Goal: Task Accomplishment & Management: Complete application form

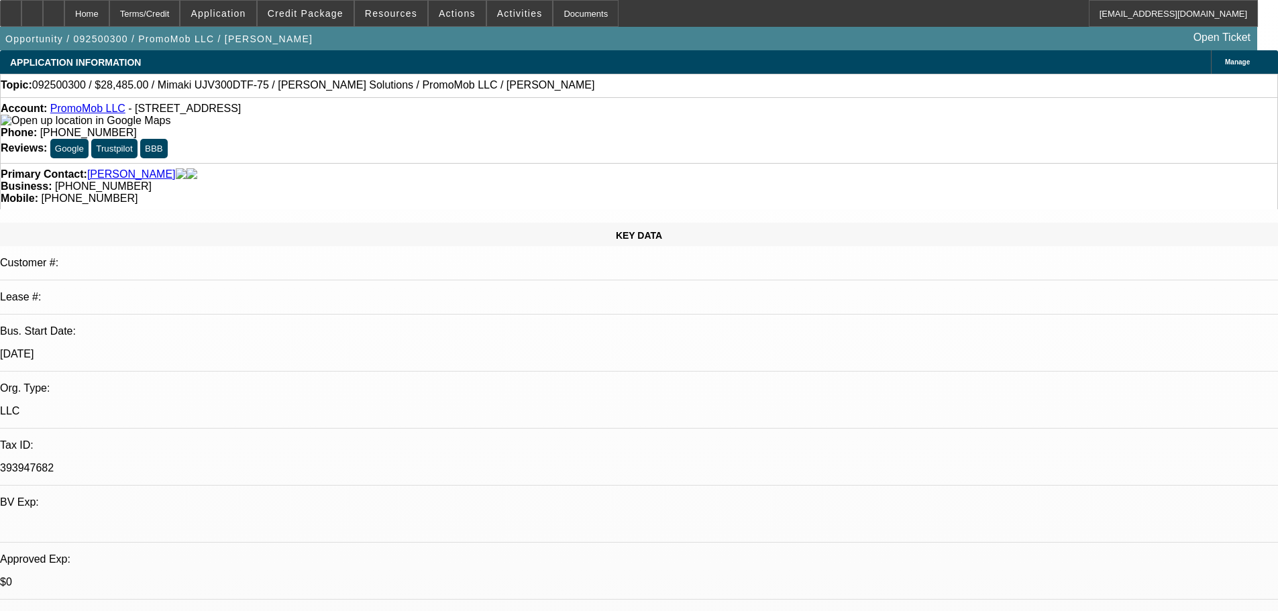
select select "0"
select select "2"
select select "0"
select select "6"
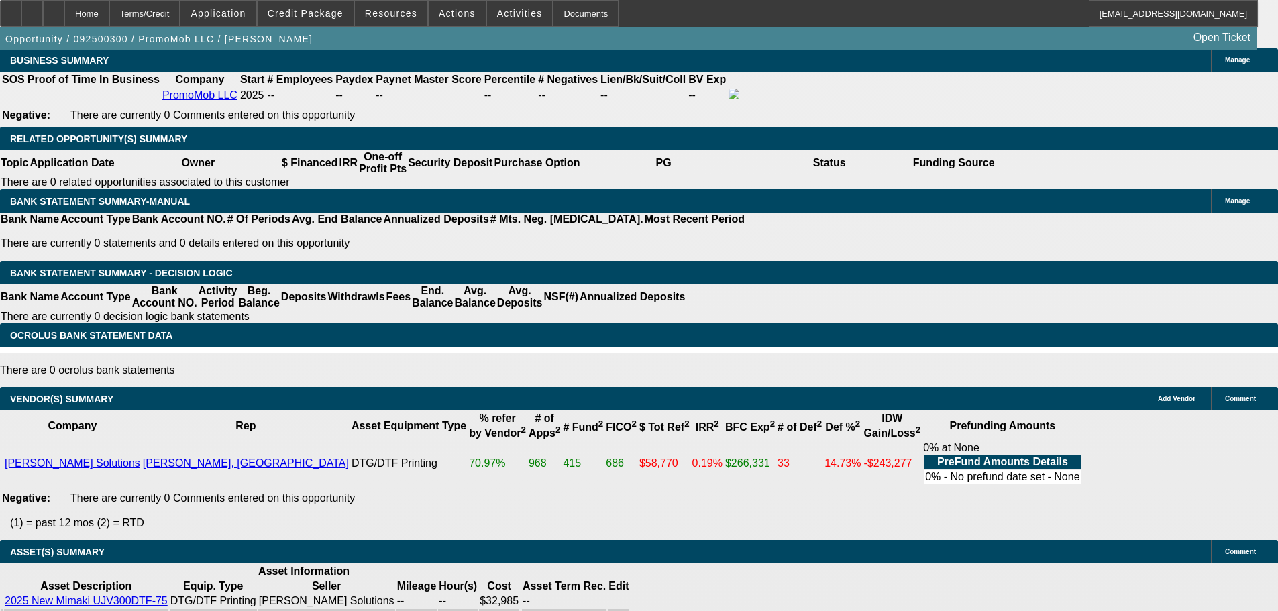
scroll to position [2548, 0]
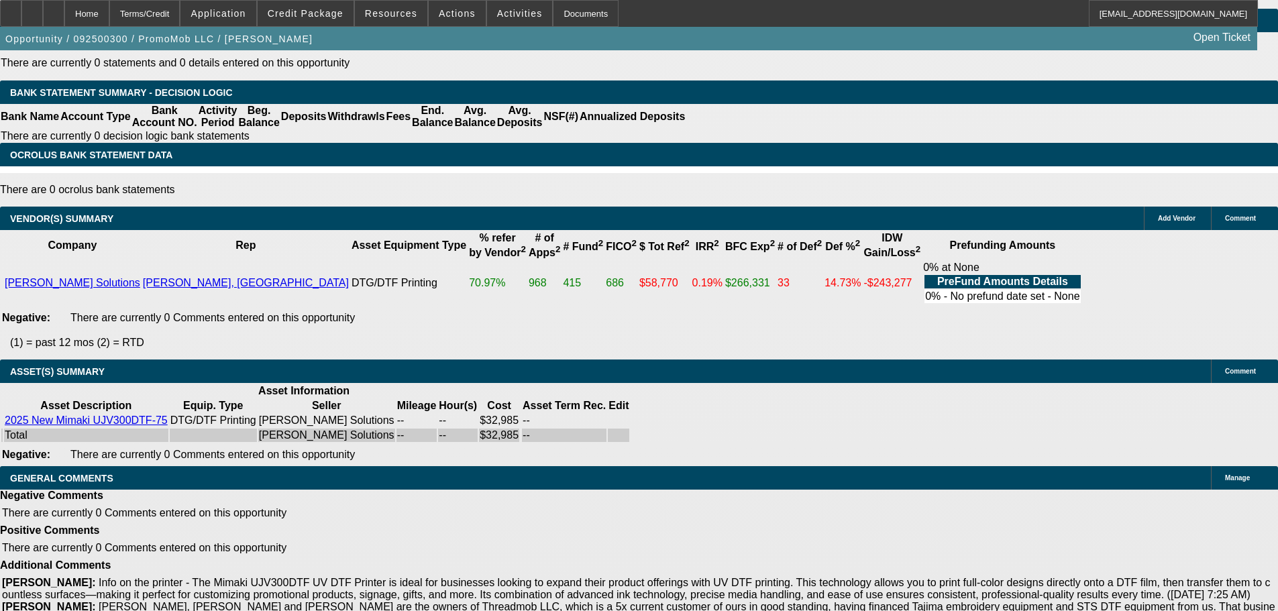
select select "6"
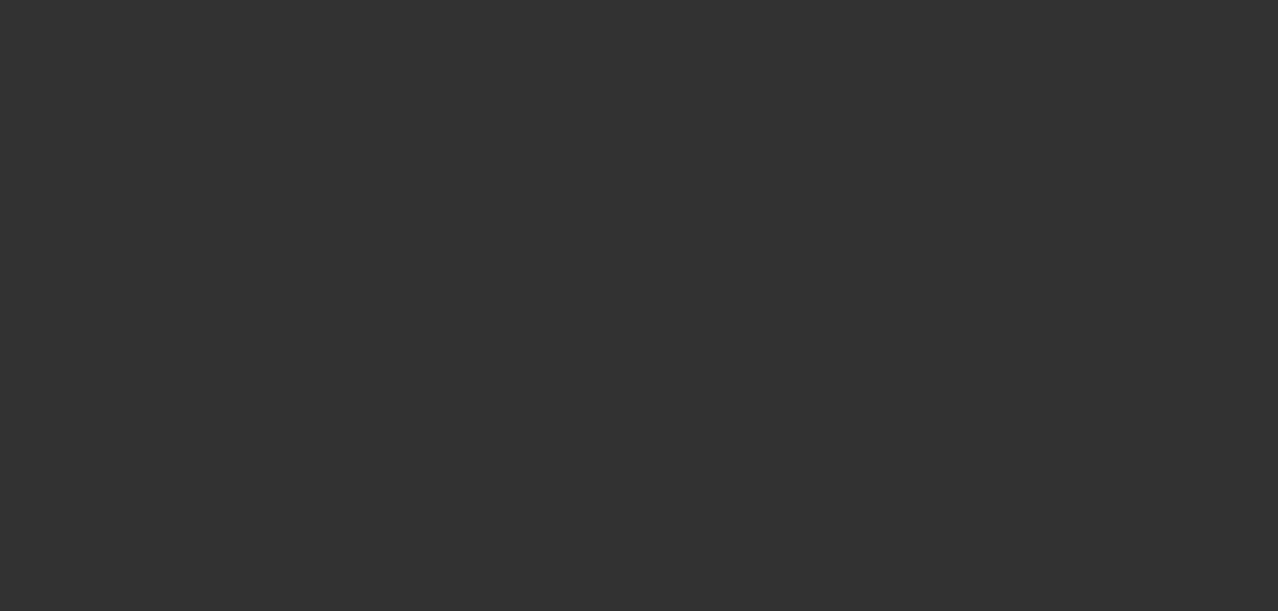
scroll to position [0, 0]
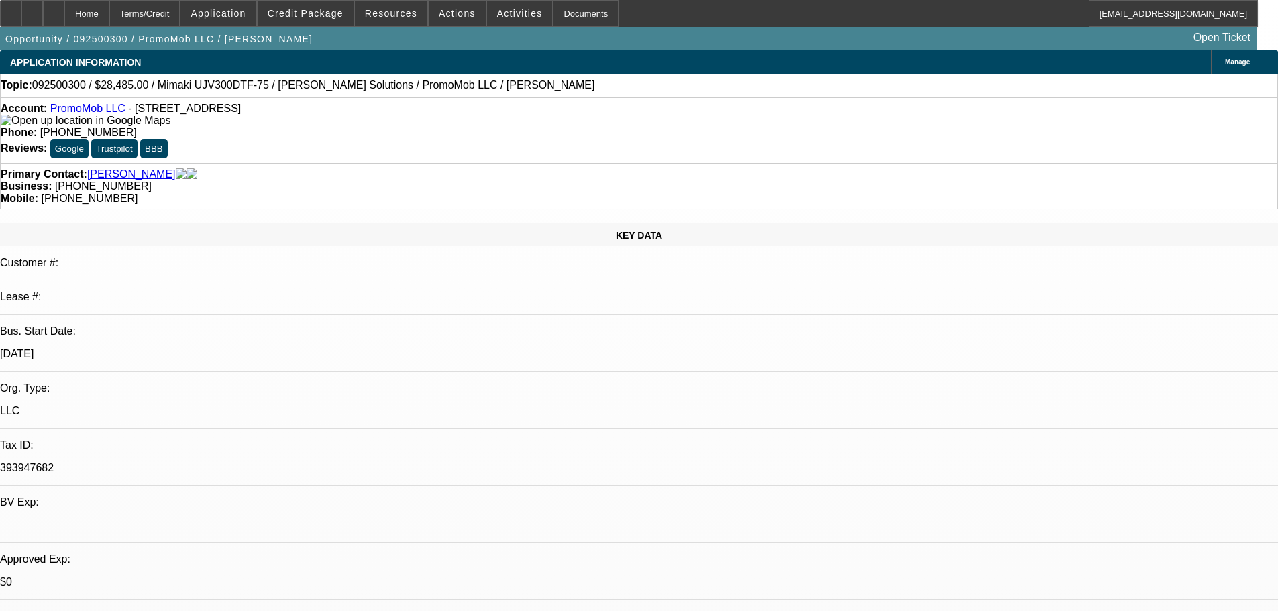
type textarea "AS WEVE ALL STATED MANY TIMES NOT INTERESTED WITH A MIMAKI IN THE PORTFOLIO - F…"
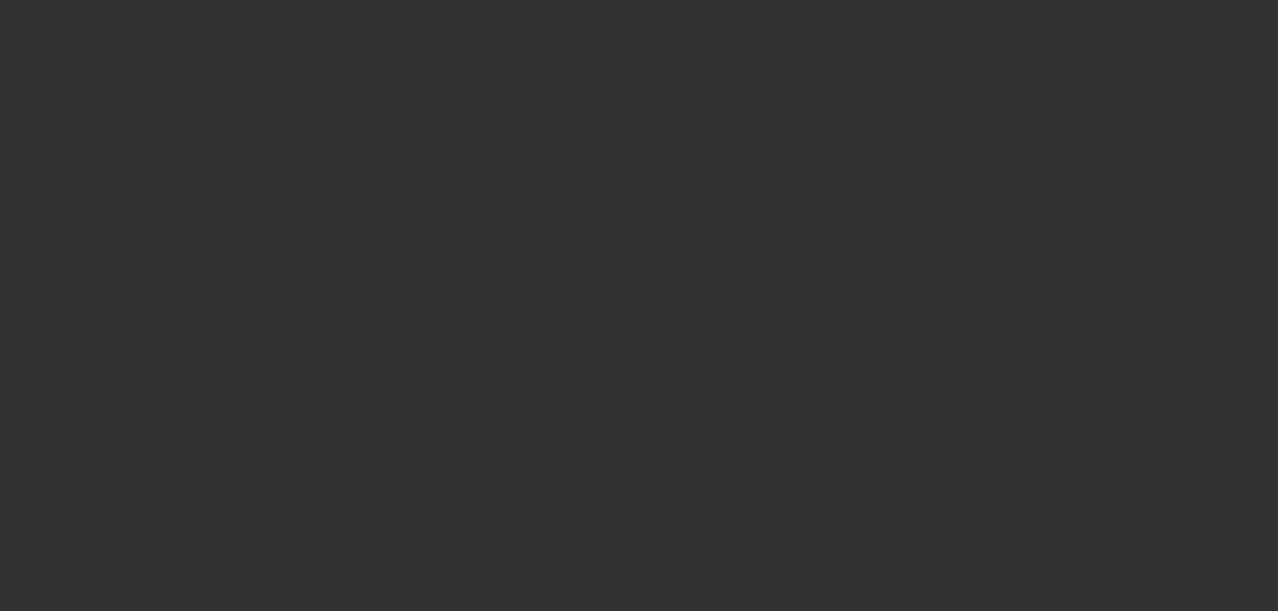
select select "0"
select select "2"
select select "0"
select select "6"
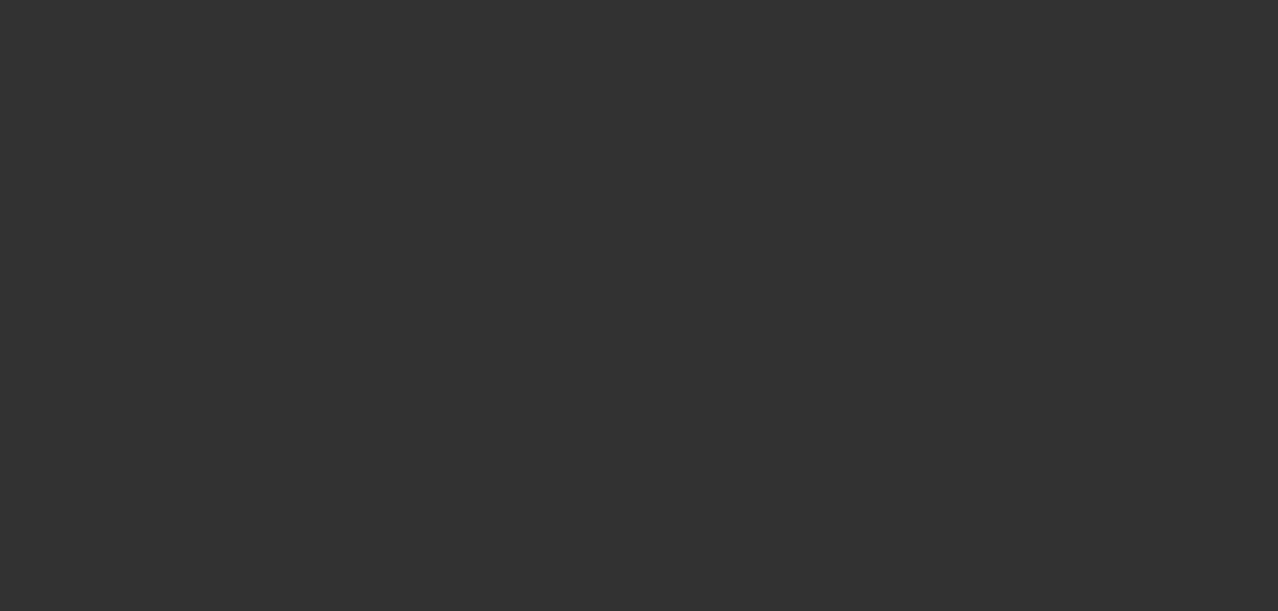
select select "0"
select select "2"
select select "0"
select select "6"
